Goal: Use online tool/utility

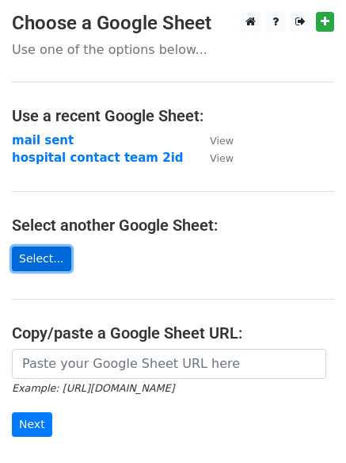
click at [31, 262] on link "Select..." at bounding box center [41, 259] width 59 height 25
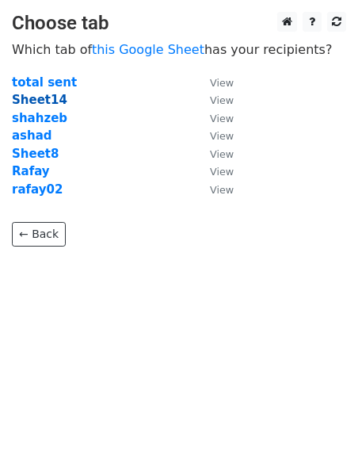
click at [45, 99] on strong "Sheet14" at bounding box center [40, 100] width 56 height 14
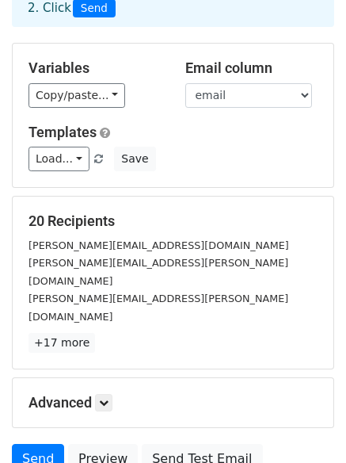
scroll to position [57, 0]
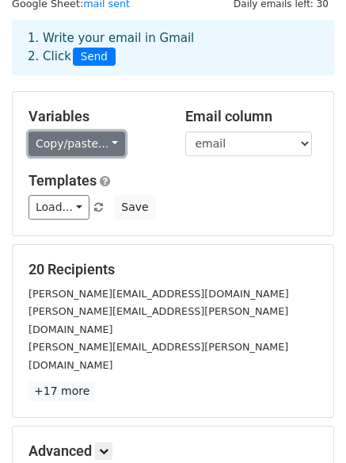
click at [104, 154] on link "Copy/paste..." at bounding box center [77, 144] width 97 height 25
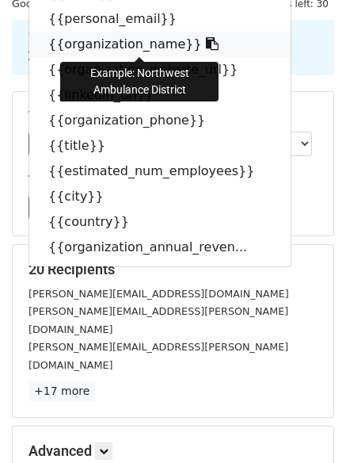
click at [206, 44] on icon at bounding box center [212, 43] width 13 height 13
